Goal: Information Seeking & Learning: Learn about a topic

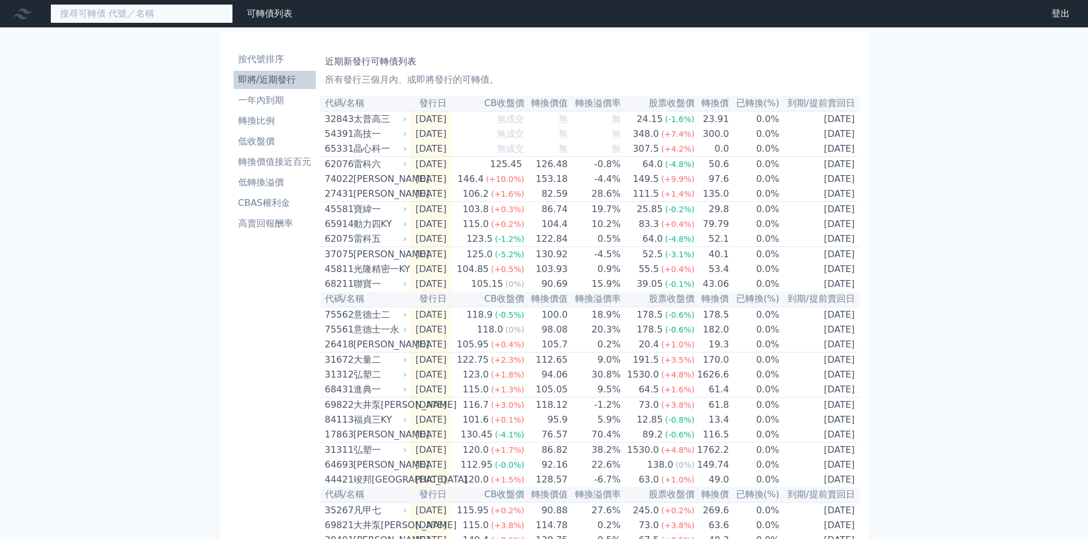
click at [135, 15] on input at bounding box center [141, 13] width 183 height 19
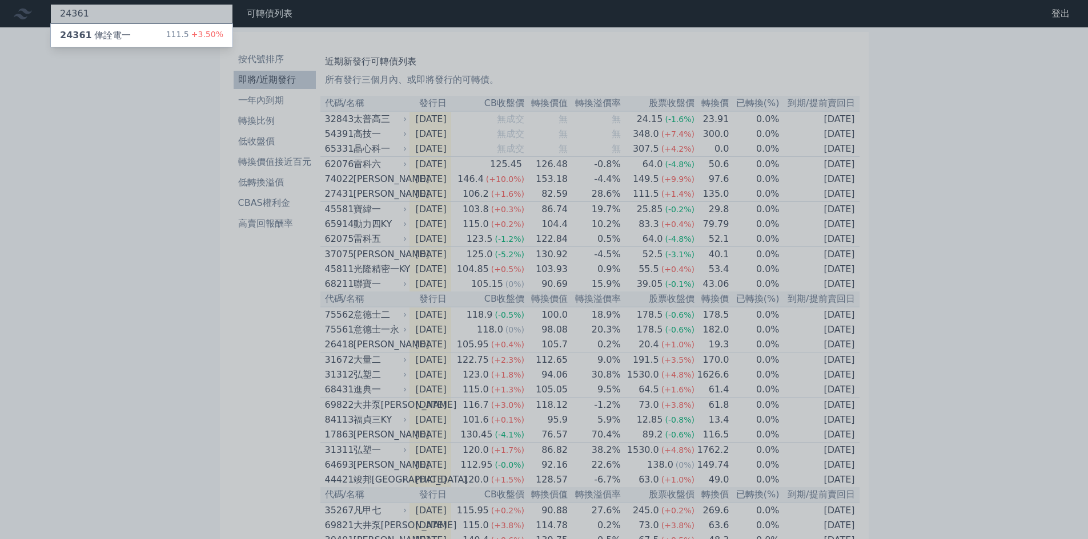
type input "24361"
click at [111, 33] on div "24361 偉詮電一" at bounding box center [95, 36] width 71 height 14
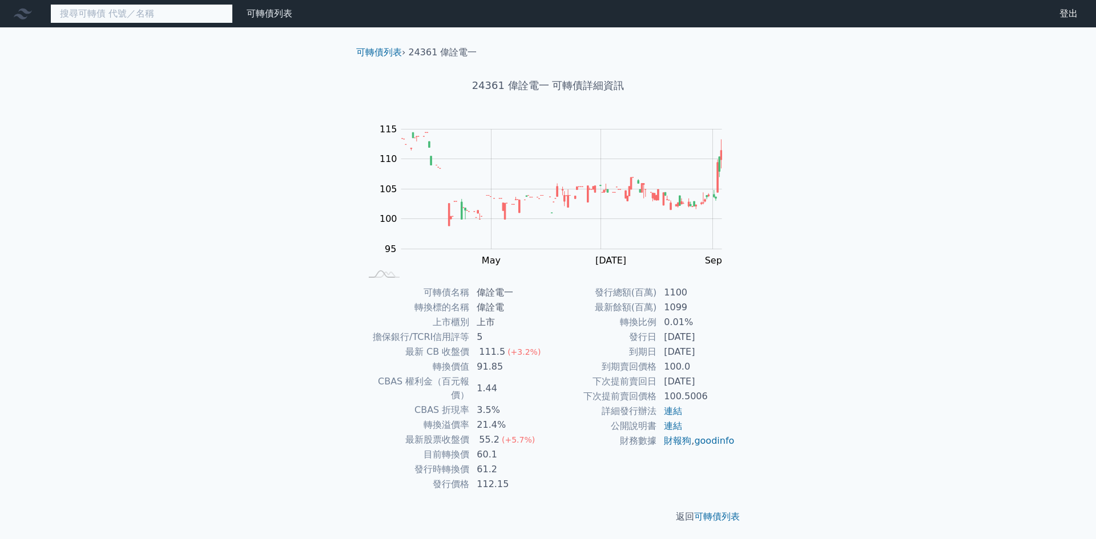
click at [146, 17] on input at bounding box center [141, 13] width 183 height 19
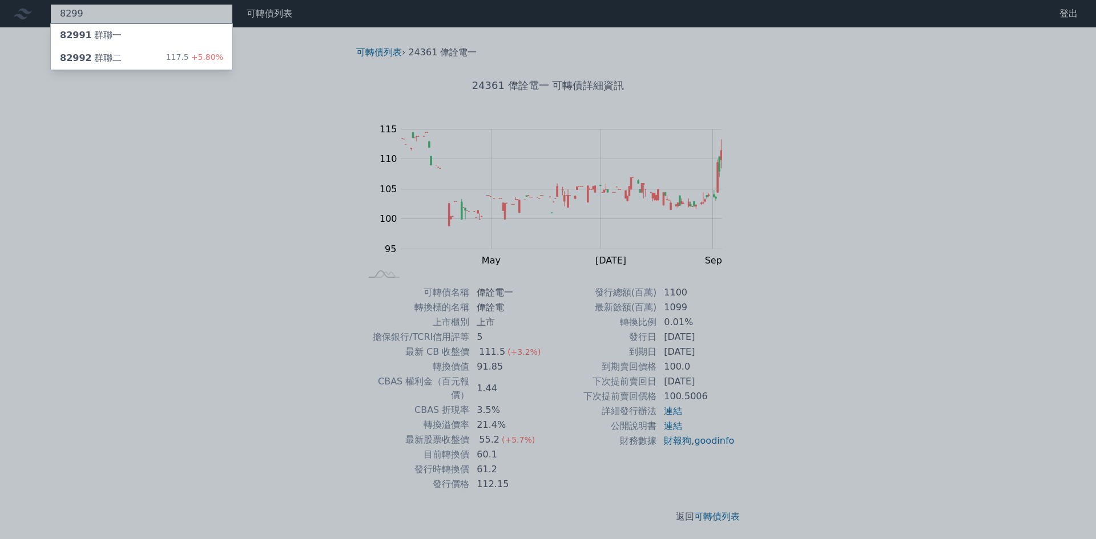
type input "8299"
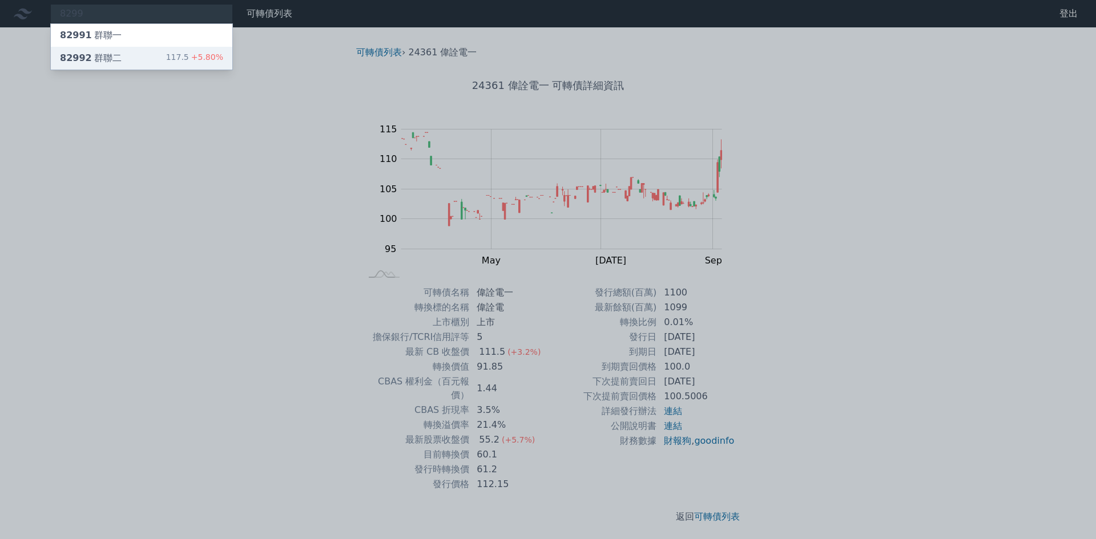
click at [87, 53] on span "82992" at bounding box center [76, 58] width 32 height 11
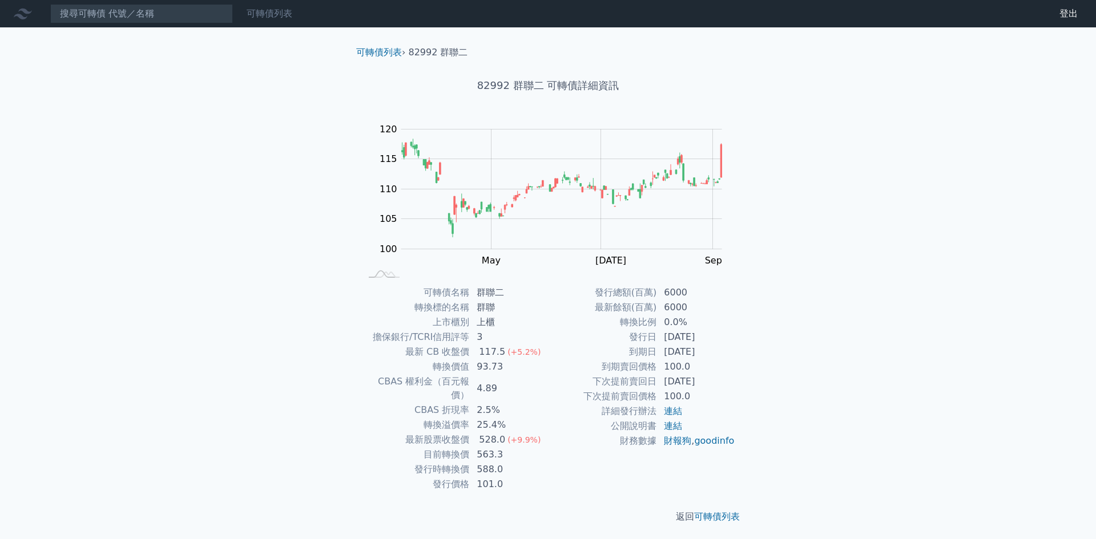
click at [259, 12] on link "可轉債列表" at bounding box center [270, 13] width 46 height 11
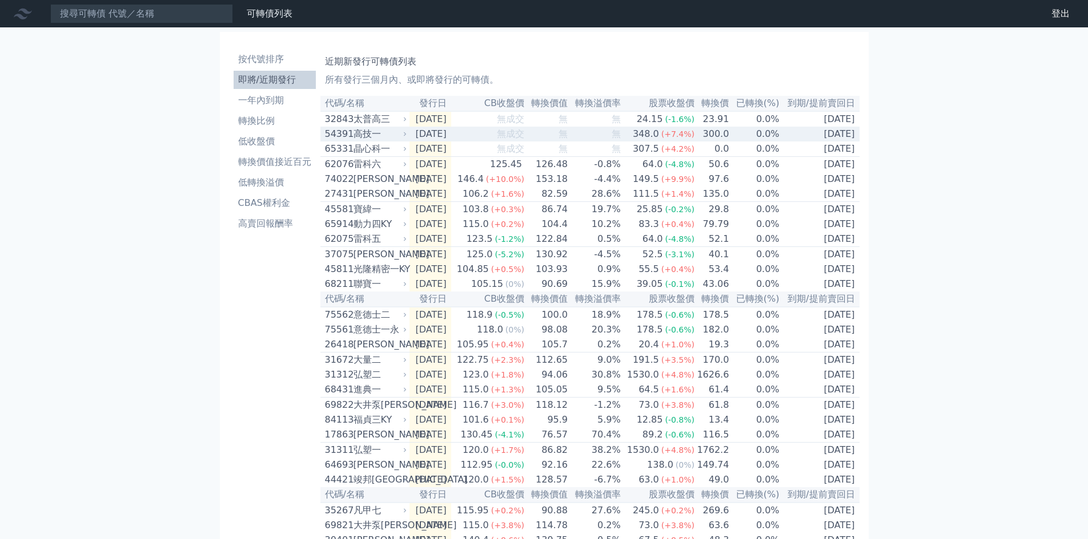
click at [373, 131] on div "高技一" at bounding box center [378, 134] width 51 height 14
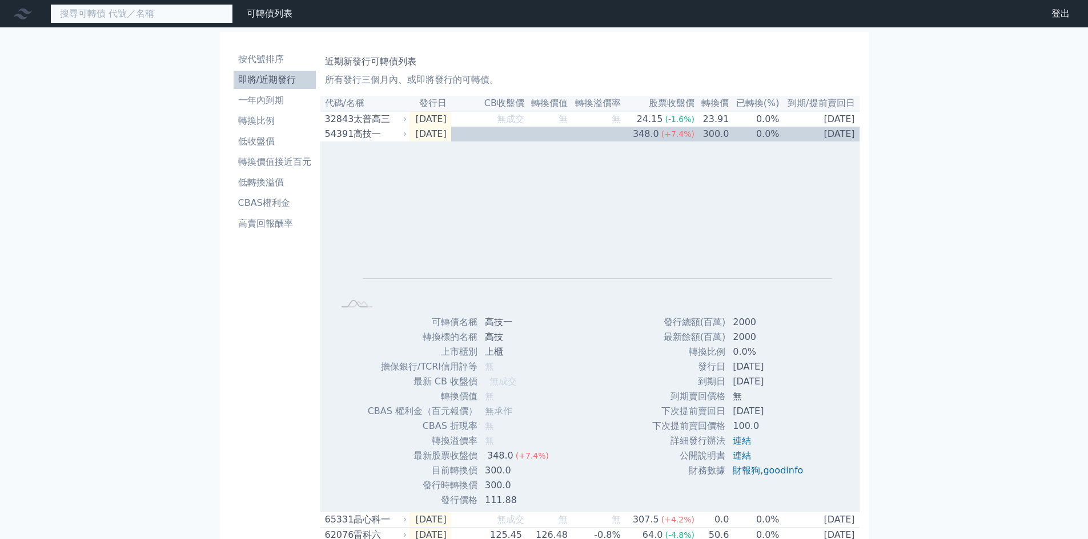
click at [107, 18] on input at bounding box center [141, 13] width 183 height 19
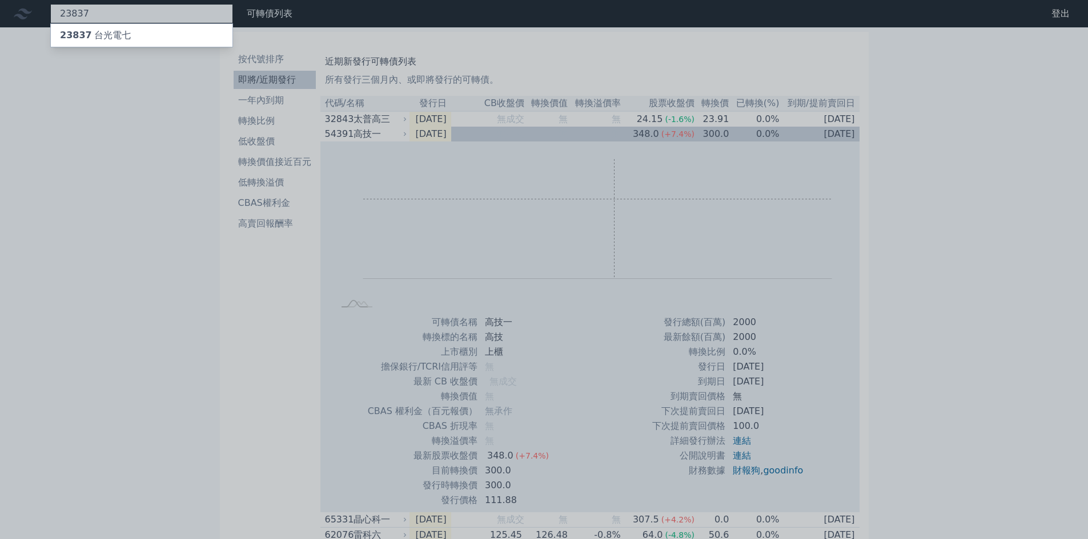
type input "23837"
click at [105, 37] on div "23837 台光電七" at bounding box center [95, 36] width 71 height 14
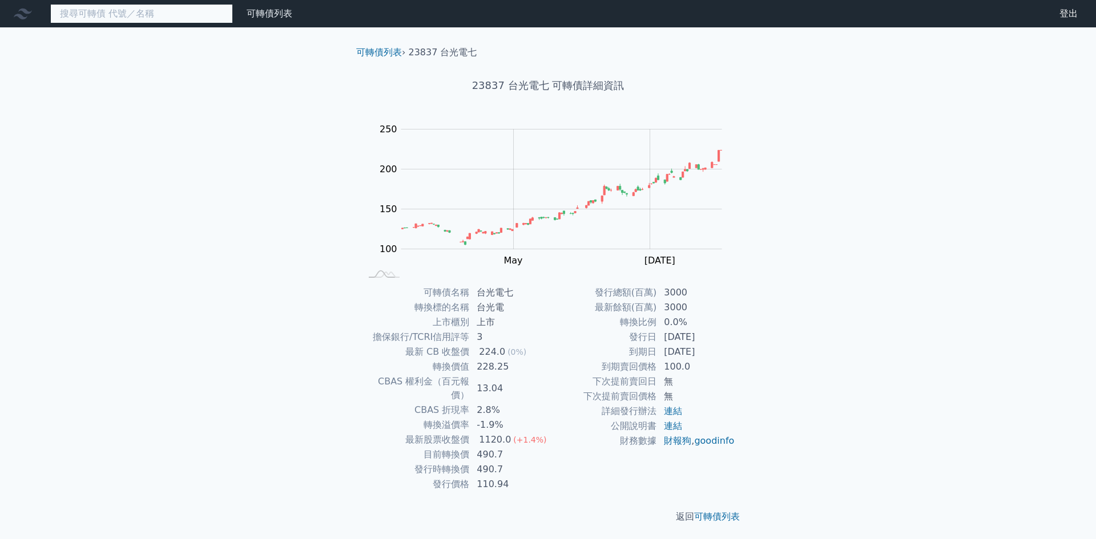
click at [133, 14] on input at bounding box center [141, 13] width 183 height 19
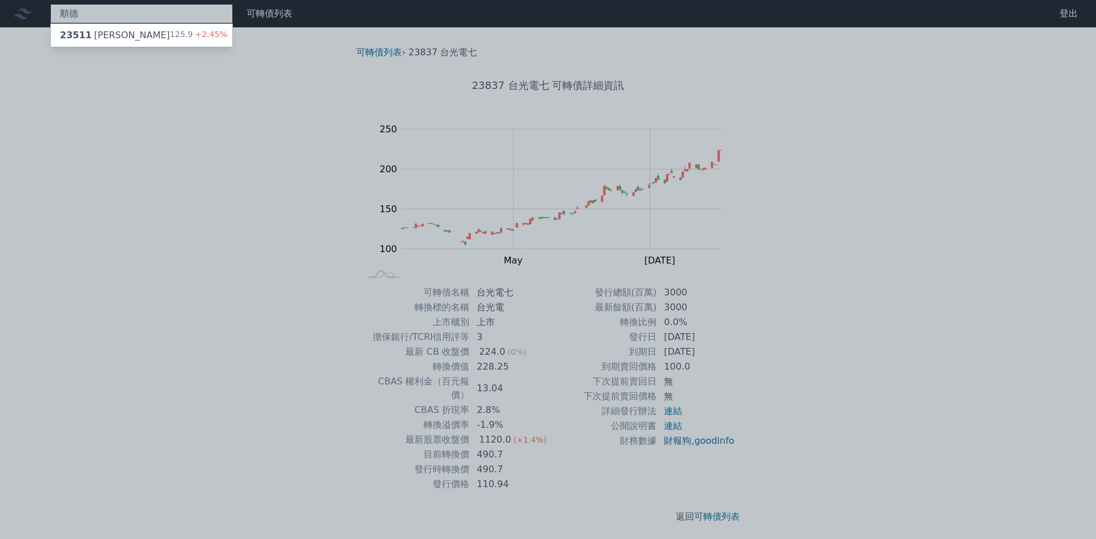
type input "順德"
click at [134, 33] on div "順德 23511 順德一 125.9 +2.45% 可轉債列表 財務數據 可轉債列表 財務數據 登出 登出 可轉債列表 › 23837 台光電七 23837 …" at bounding box center [548, 271] width 1096 height 542
click at [122, 38] on div "23511 順德一 125.9 +2.45%" at bounding box center [142, 35] width 182 height 23
